Goal: Find contact information: Obtain details needed to contact an individual or organization

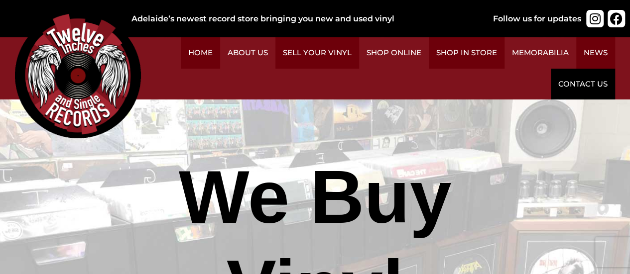
click at [582, 76] on link "Contact Us" at bounding box center [583, 84] width 64 height 31
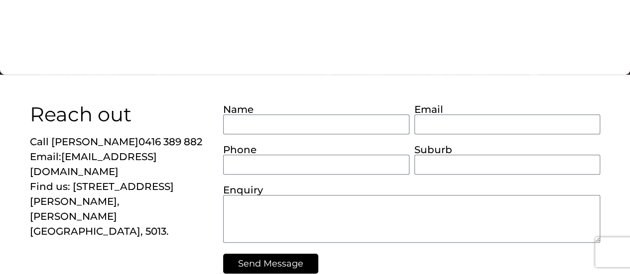
scroll to position [213, 0]
drag, startPoint x: 152, startPoint y: 139, endPoint x: 79, endPoint y: 143, distance: 73.3
click at [79, 143] on p "Call [PERSON_NAME] [PHONE_NUMBER] Email: [EMAIL_ADDRESS][DOMAIN_NAME] Find us: …" at bounding box center [121, 187] width 183 height 105
click at [180, 125] on div "Reach out Call [PERSON_NAME] [PHONE_NUMBER] Email: [EMAIL_ADDRESS][DOMAIN_NAME]…" at bounding box center [121, 189] width 193 height 179
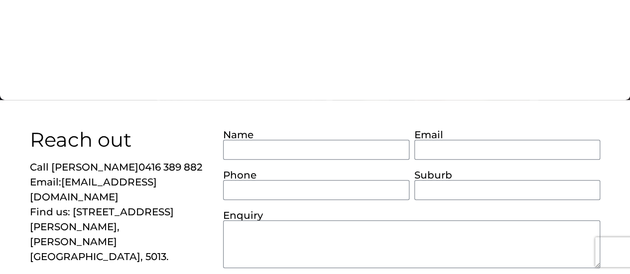
scroll to position [191, 0]
